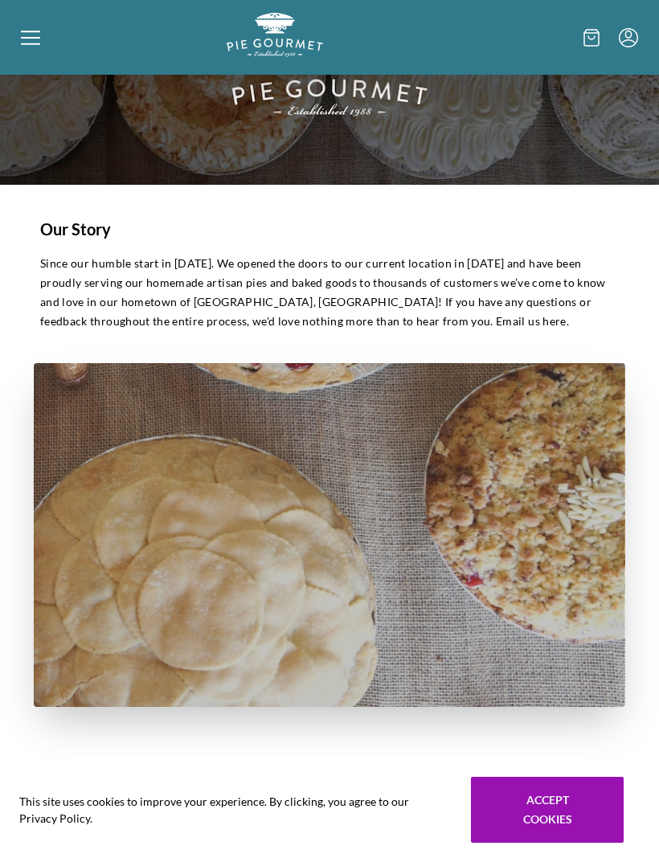
scroll to position [121, 0]
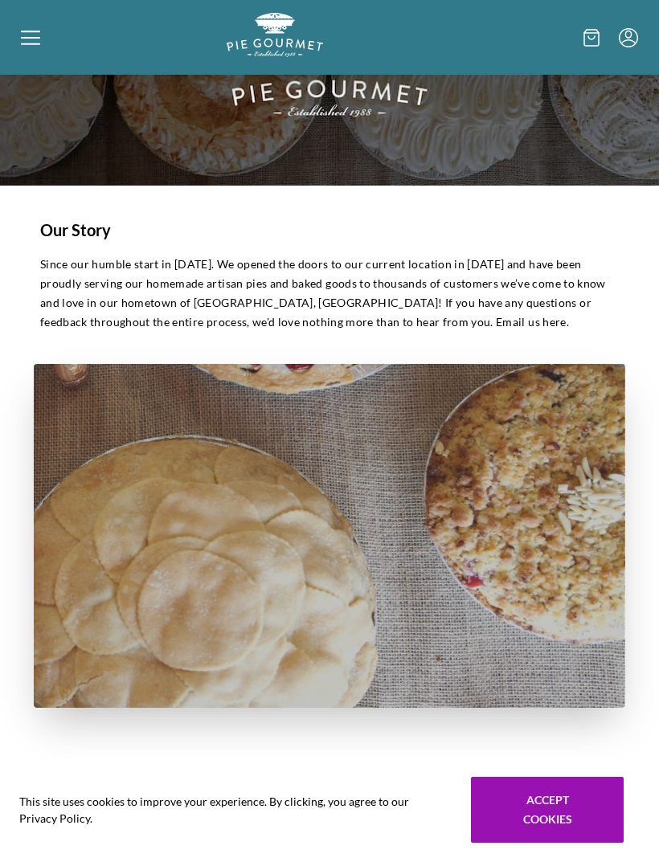
click at [33, 34] on icon at bounding box center [30, 37] width 19 height 19
click at [35, 46] on div "Home Shop" at bounding box center [329, 431] width 659 height 862
click at [32, 40] on icon at bounding box center [30, 37] width 19 height 19
click at [43, 39] on div "Home Shop" at bounding box center [329, 431] width 659 height 862
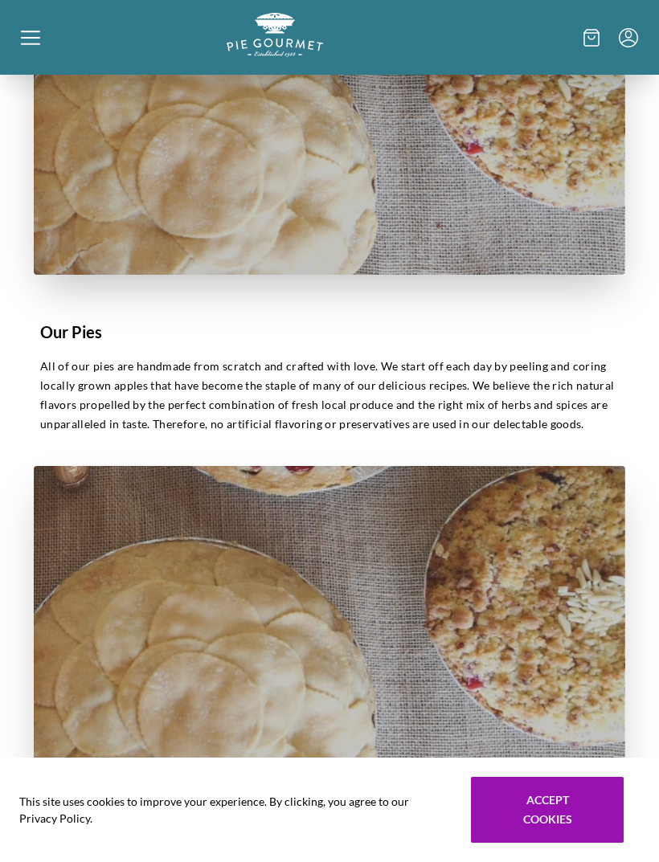
scroll to position [575, 0]
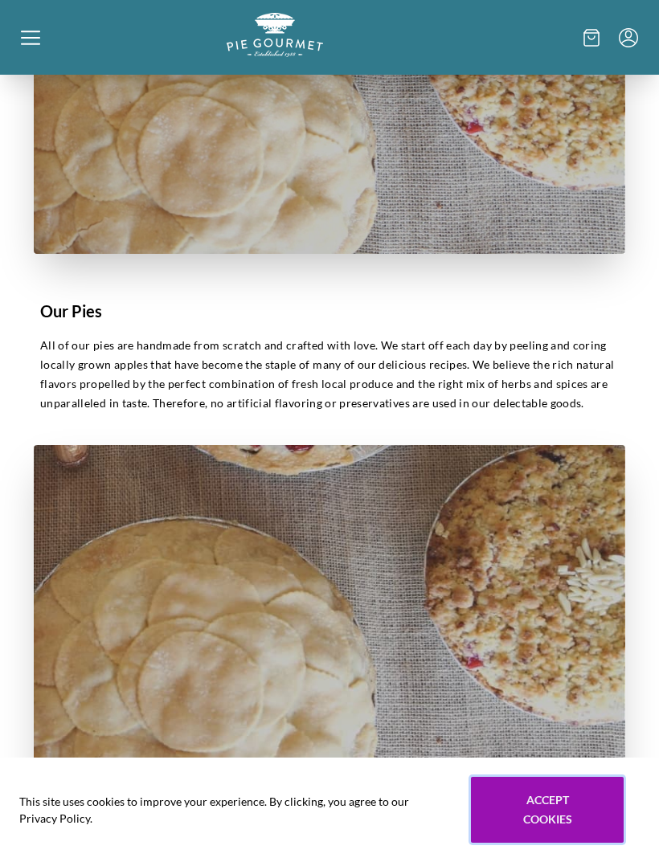
click at [554, 843] on button "Accept cookies" at bounding box center [547, 810] width 153 height 66
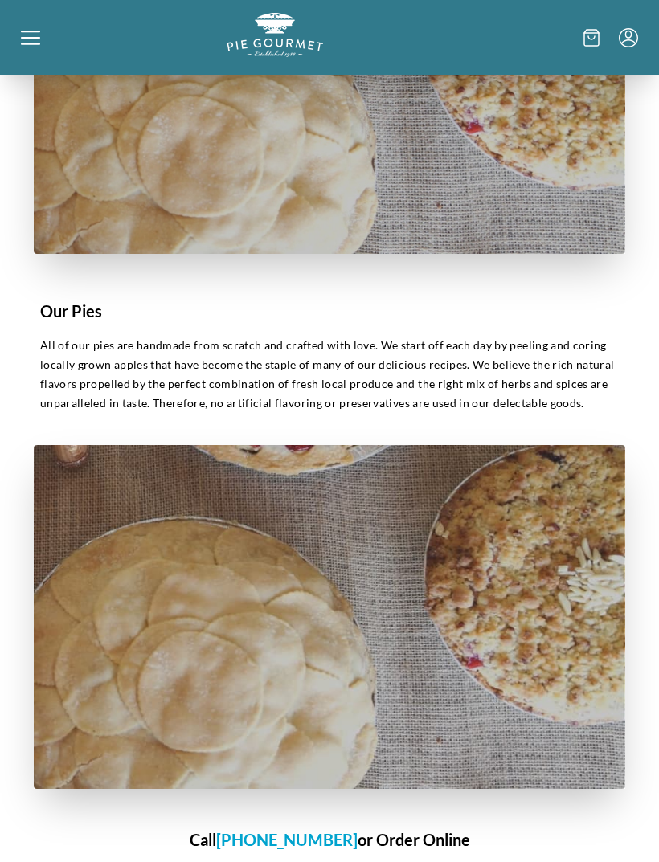
click at [37, 52] on div at bounding box center [124, 37] width 206 height 49
click at [43, 36] on div "Home Shop" at bounding box center [329, 431] width 659 height 862
click at [35, 47] on icon at bounding box center [30, 37] width 19 height 19
click at [43, 34] on div "Home Shop" at bounding box center [329, 431] width 659 height 862
click at [29, 44] on icon at bounding box center [30, 44] width 19 height 2
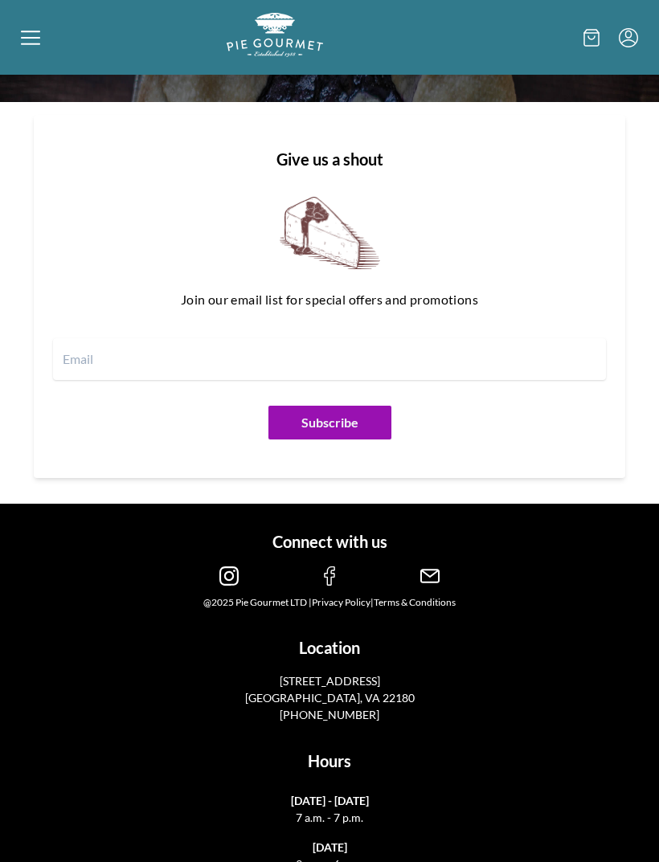
scroll to position [2149, 0]
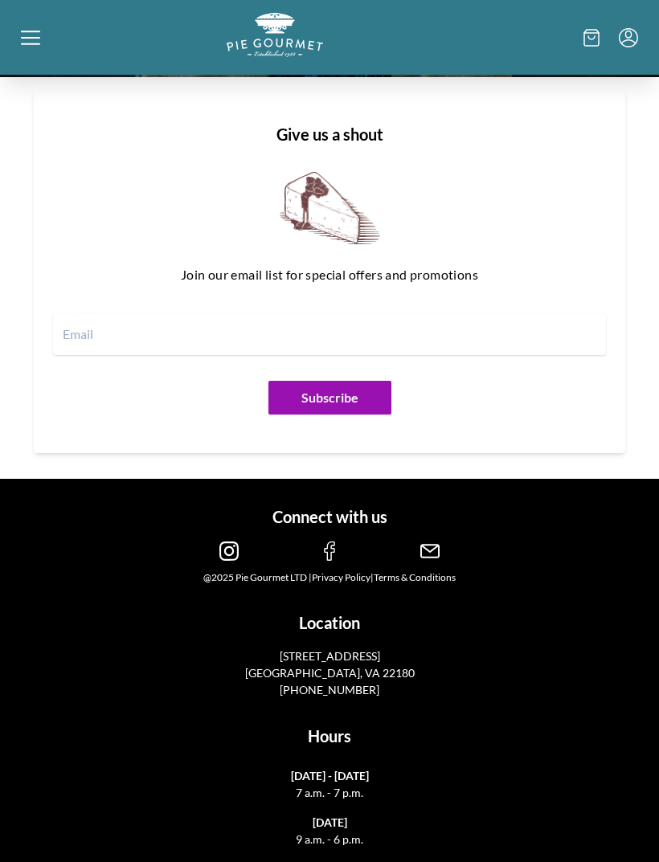
click at [590, 35] on div "Home Shop" at bounding box center [329, 431] width 659 height 862
click at [49, 34] on div at bounding box center [124, 37] width 206 height 49
click at [25, 45] on div "Home Shop" at bounding box center [329, 431] width 659 height 862
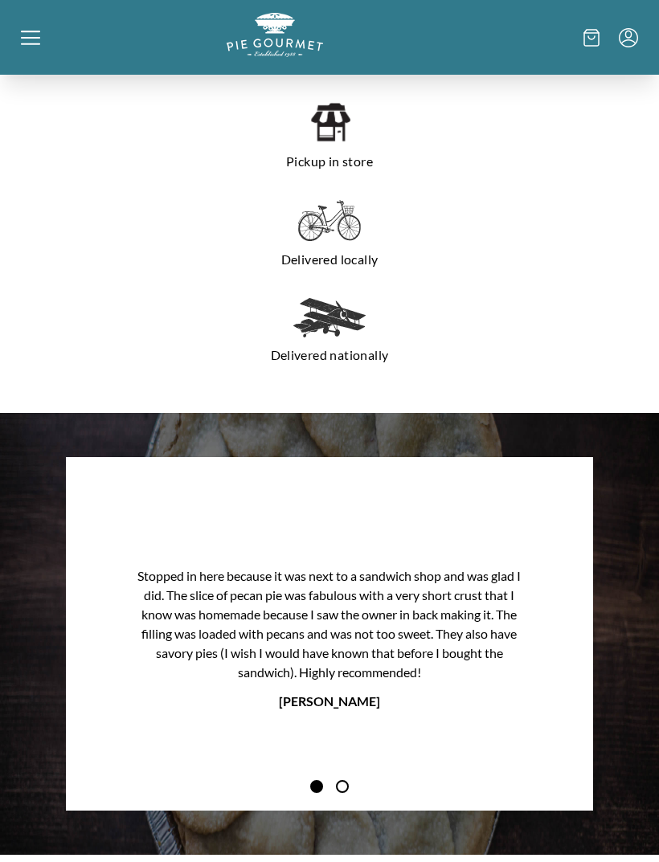
scroll to position [1357, 0]
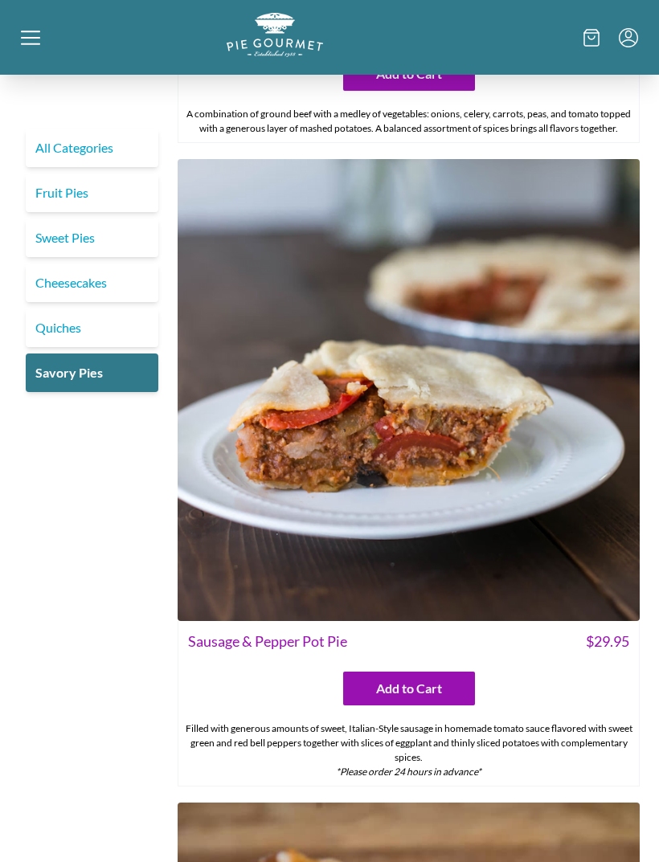
scroll to position [2922, 0]
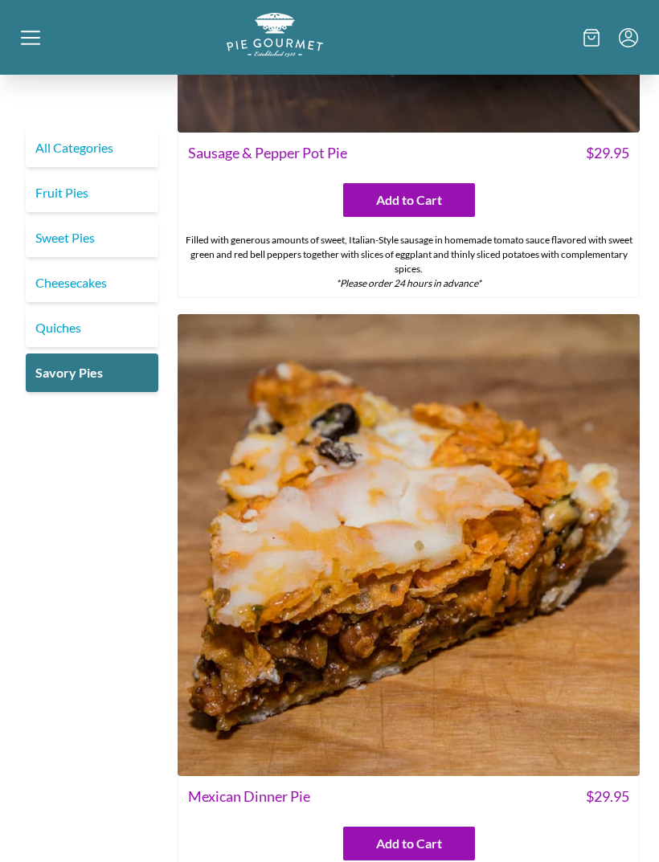
click at [67, 326] on link "Quiches" at bounding box center [92, 327] width 133 height 39
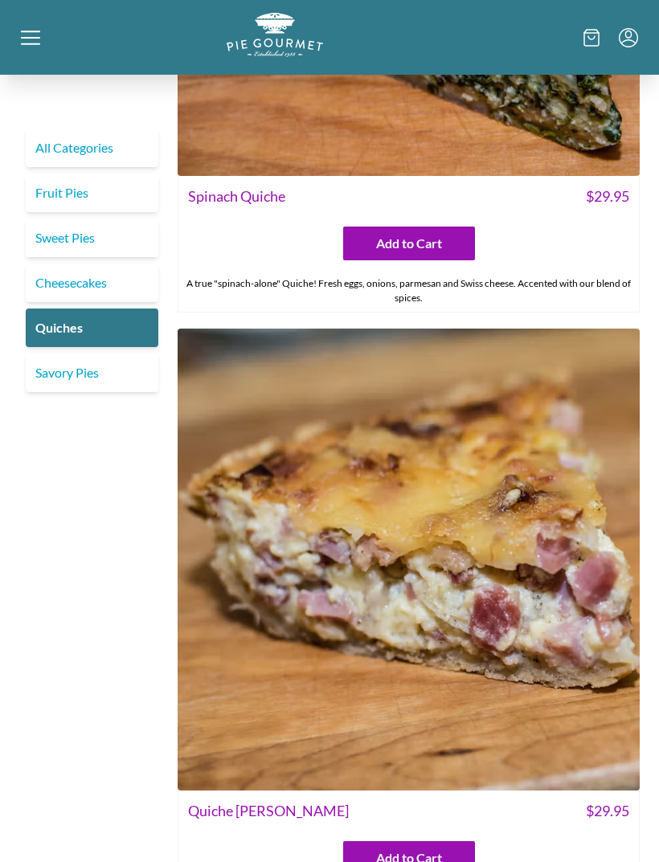
scroll to position [2772, 0]
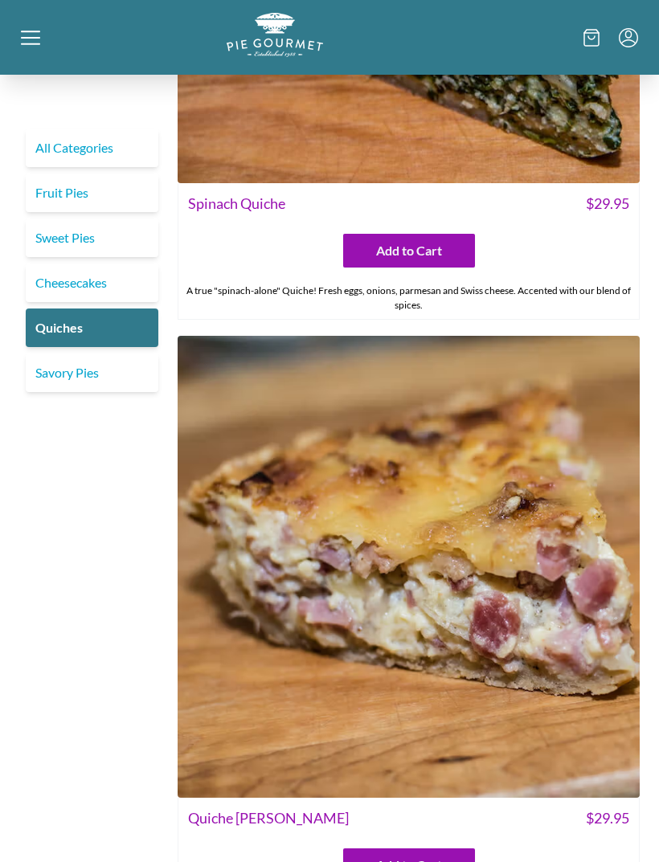
click at [89, 286] on link "Cheesecakes" at bounding box center [92, 282] width 133 height 39
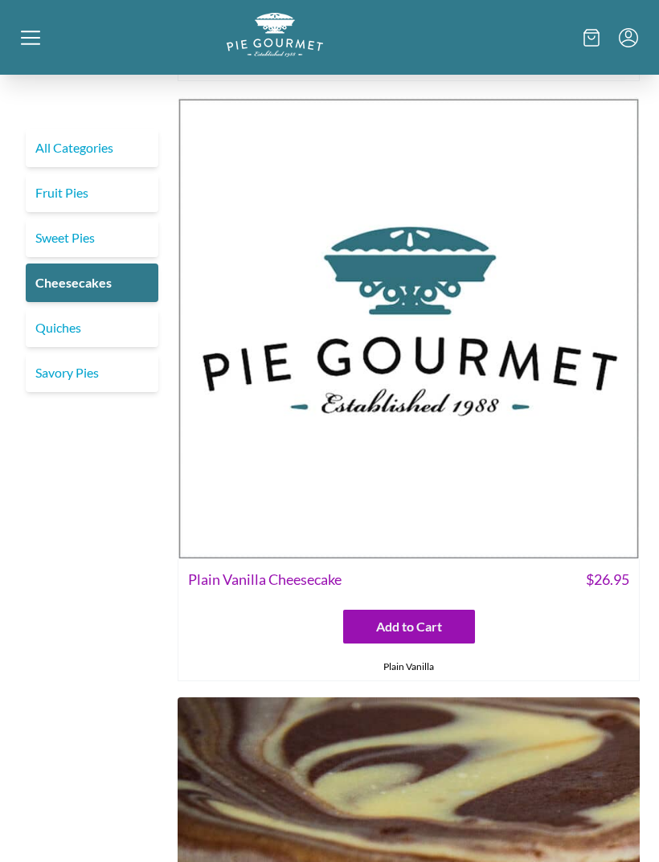
scroll to position [582, 0]
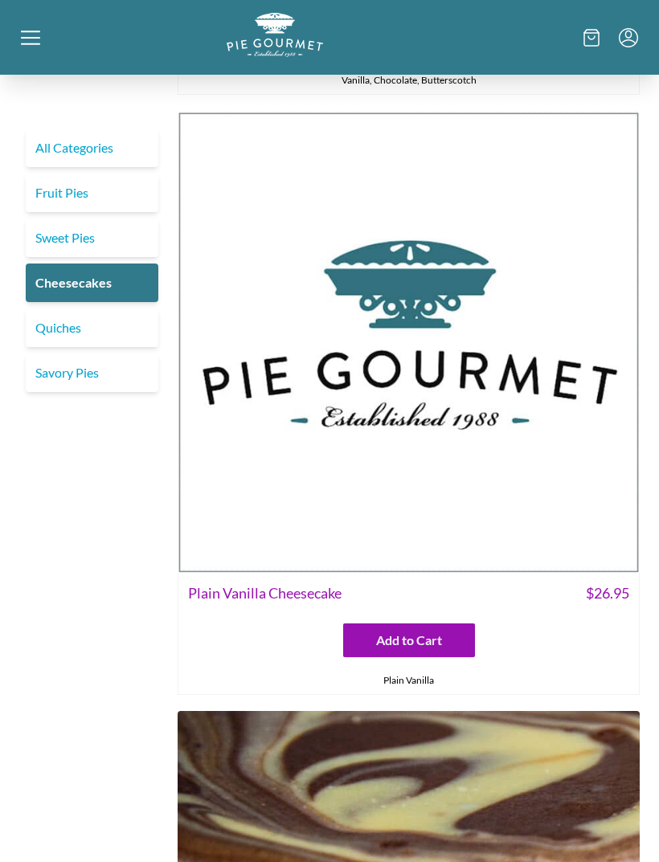
click at [83, 232] on link "Sweet Pies" at bounding box center [92, 237] width 133 height 39
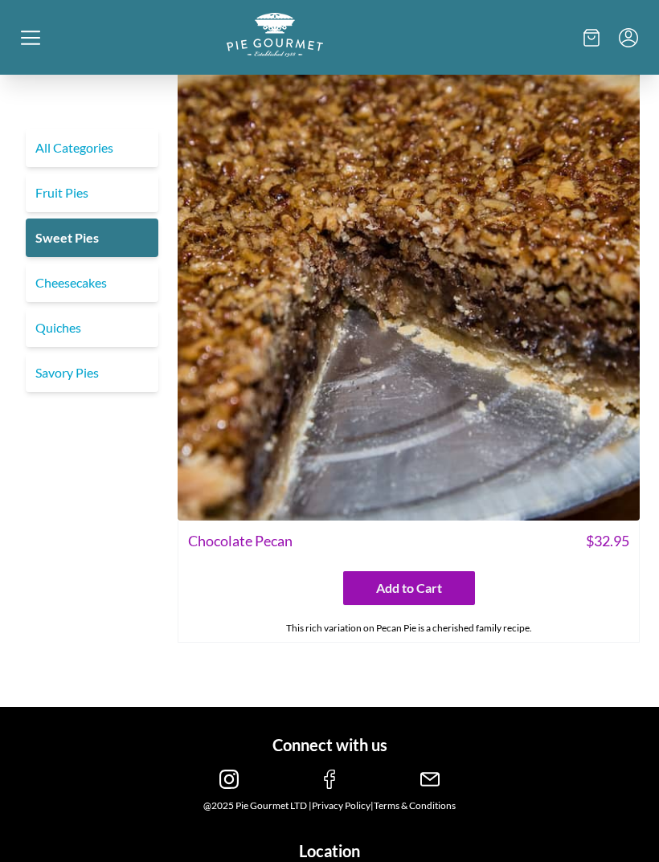
scroll to position [3635, 0]
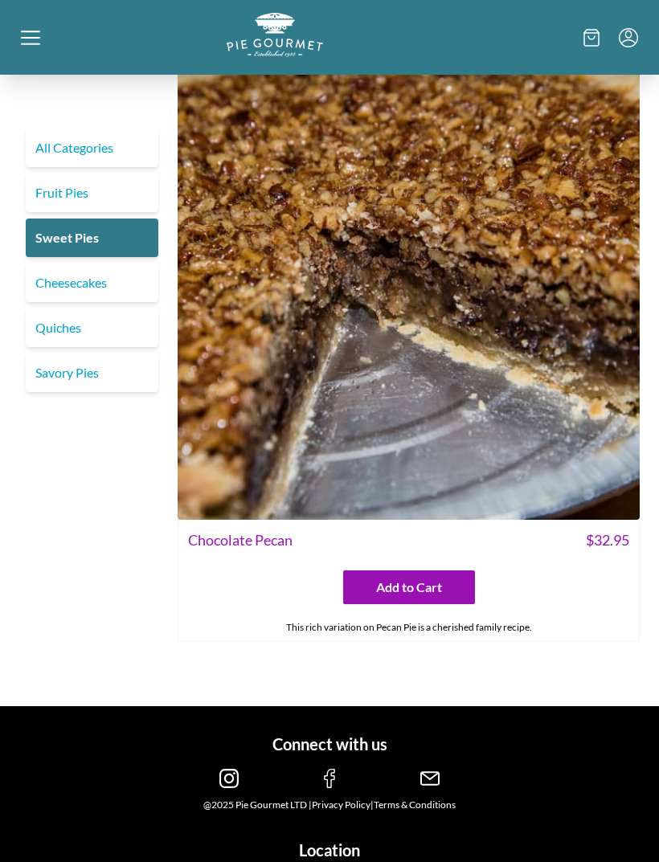
click at [89, 187] on link "Fruit Pies" at bounding box center [92, 192] width 133 height 39
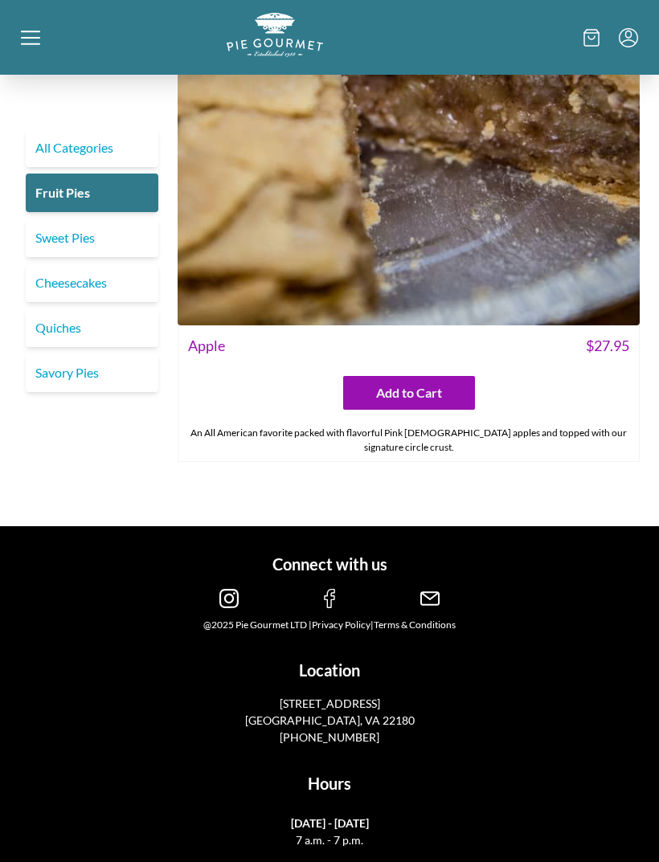
scroll to position [7608, 0]
